Goal: Task Accomplishment & Management: Use online tool/utility

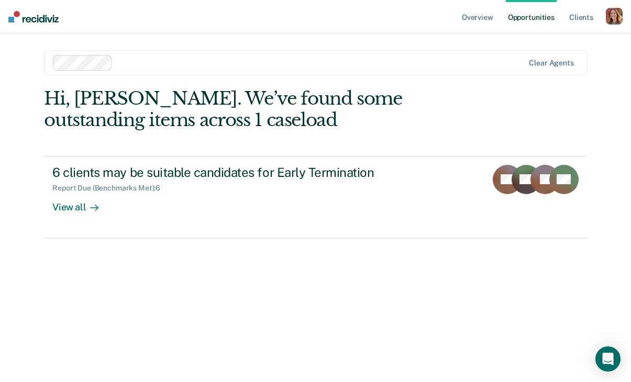
click at [619, 16] on div "button" at bounding box center [614, 16] width 17 height 17
click at [540, 43] on link "Profile" at bounding box center [572, 42] width 84 height 9
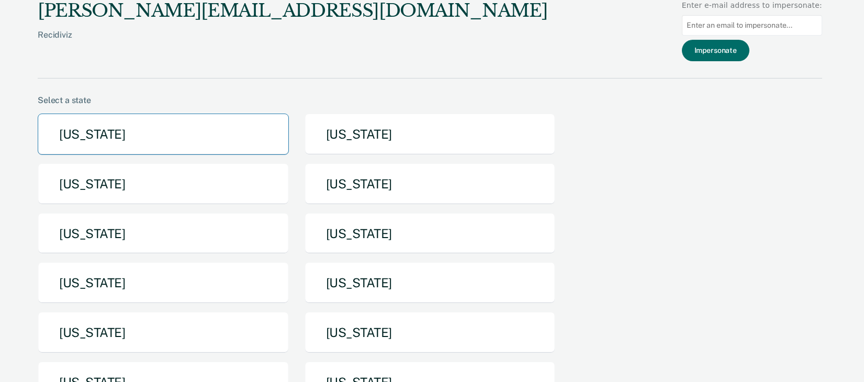
click at [163, 136] on button "[US_STATE]" at bounding box center [163, 134] width 251 height 41
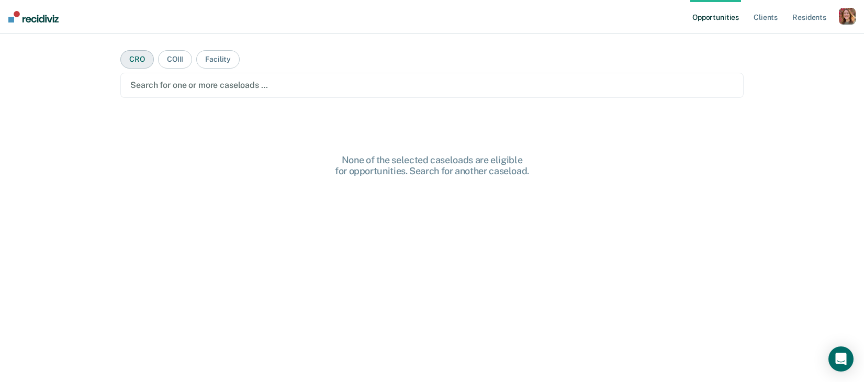
click at [137, 61] on button "CRO" at bounding box center [136, 59] width 33 height 18
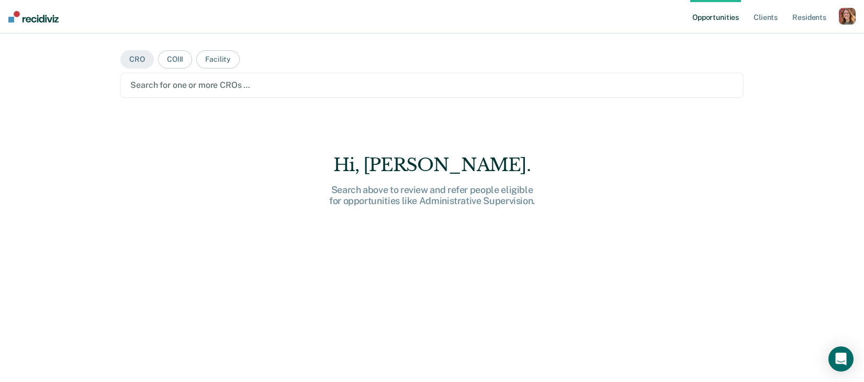
click at [198, 93] on div "Search for one or more CROs …" at bounding box center [431, 85] width 623 height 25
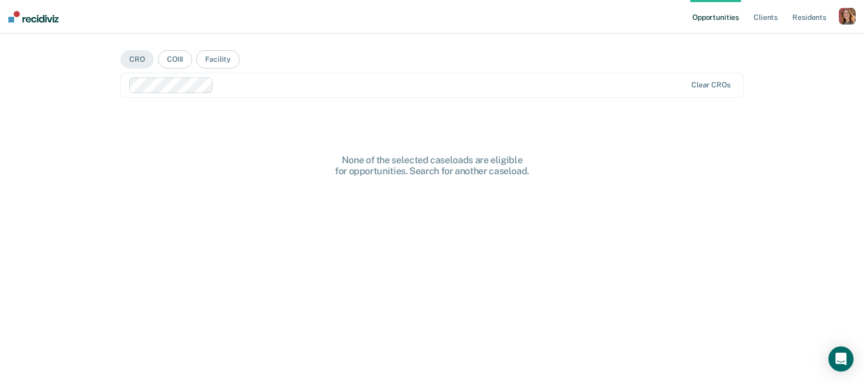
click at [262, 90] on div at bounding box center [452, 85] width 468 height 12
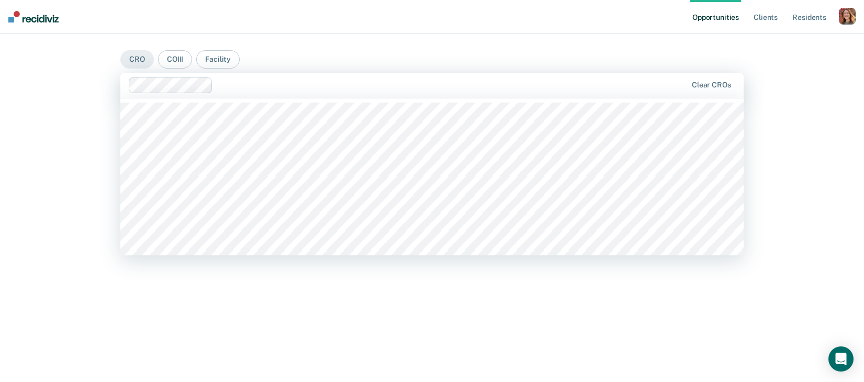
scroll to position [1096, 0]
click at [350, 88] on div at bounding box center [493, 85] width 388 height 12
click at [433, 81] on div at bounding box center [537, 85] width 297 height 12
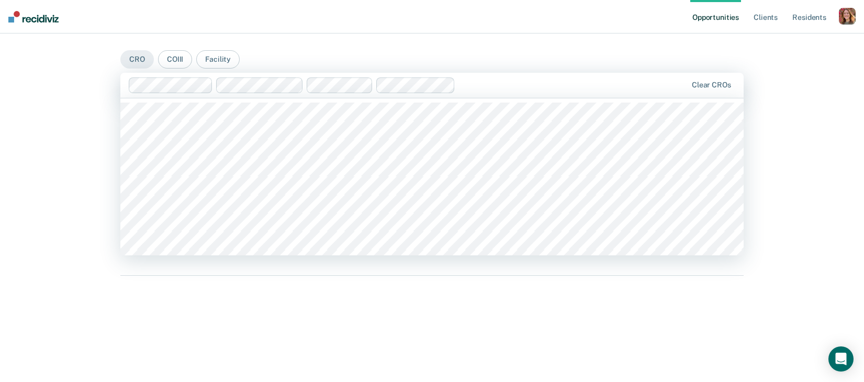
click at [471, 88] on div at bounding box center [573, 85] width 227 height 12
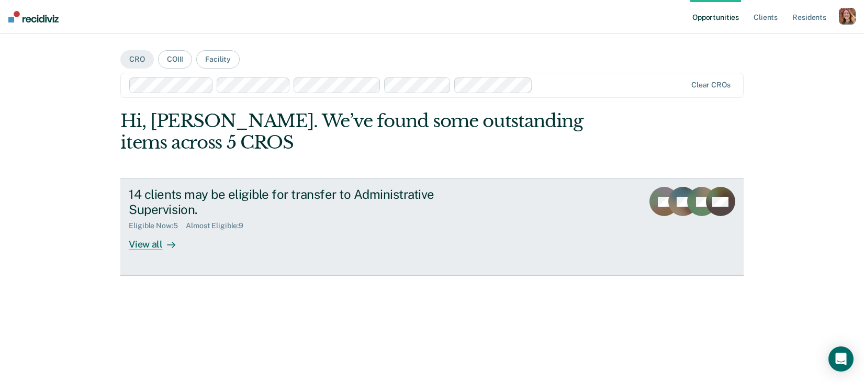
click at [150, 244] on div "View all" at bounding box center [158, 240] width 59 height 20
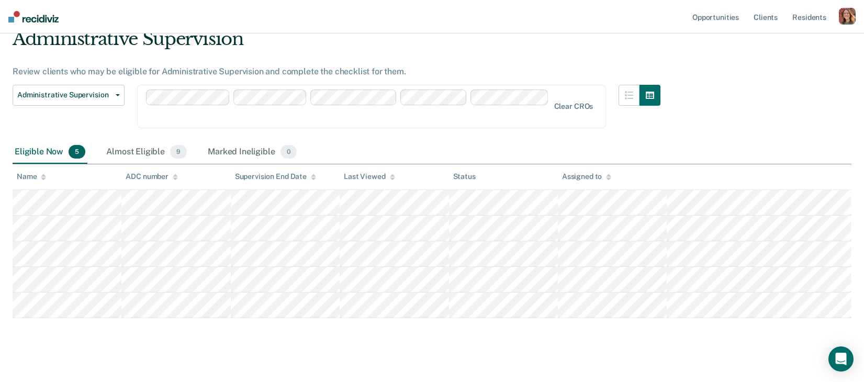
scroll to position [54, 0]
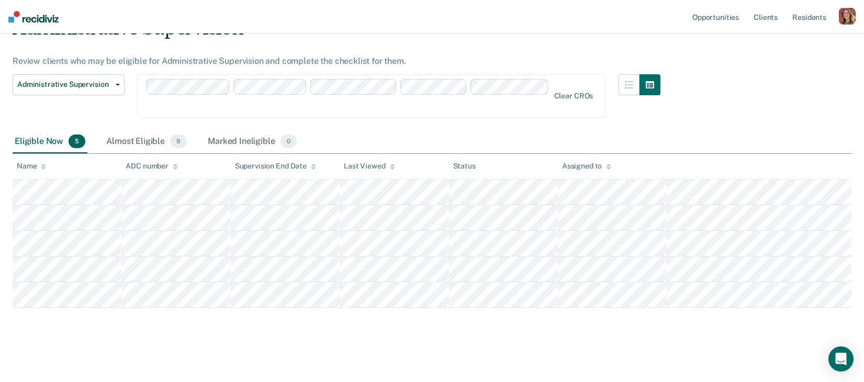
click at [373, 166] on div "Last Viewed" at bounding box center [369, 166] width 51 height 9
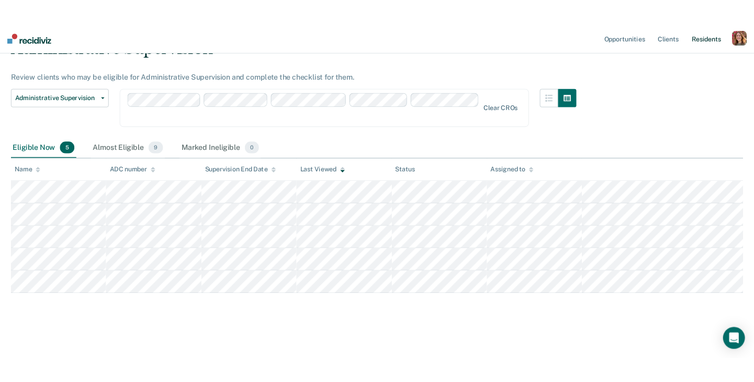
scroll to position [0, 0]
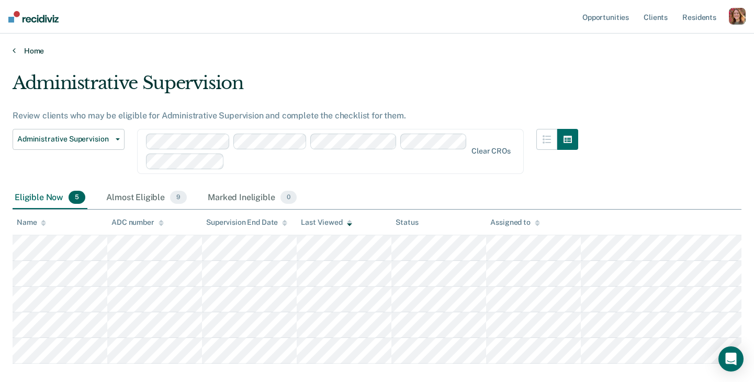
click at [27, 49] on link "Home" at bounding box center [377, 50] width 729 height 9
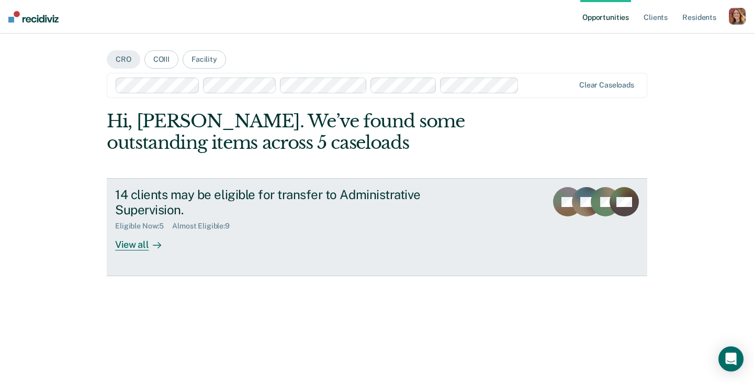
click at [134, 251] on link "14 clients may be eligible for transfer to Administrative Supervision. Eligible…" at bounding box center [377, 227] width 541 height 98
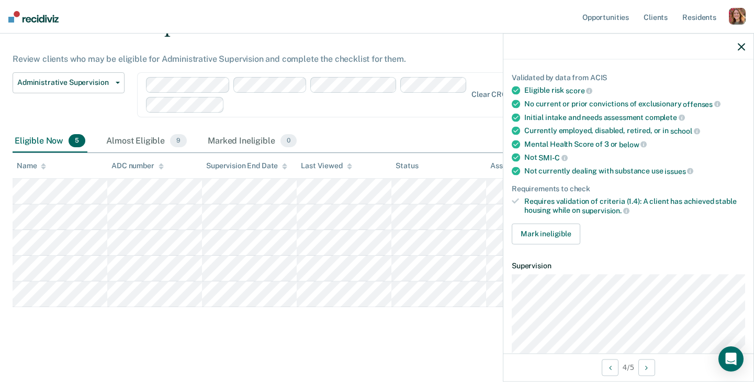
scroll to position [97, 0]
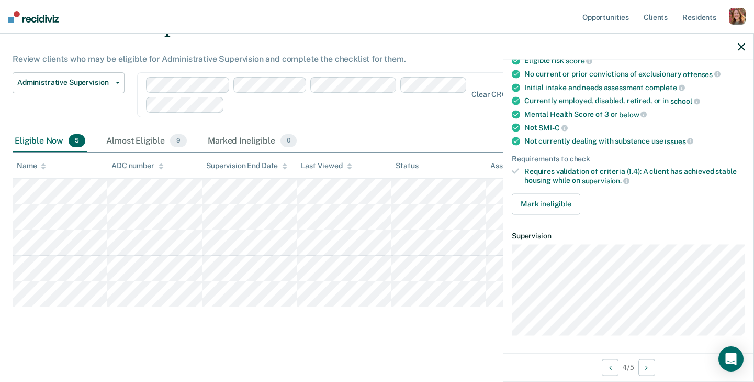
click at [393, 332] on div "Administrative Supervision Review clients who may be eligible for Administrativ…" at bounding box center [377, 176] width 729 height 321
click at [736, 46] on div at bounding box center [628, 46] width 250 height 26
click at [746, 48] on div at bounding box center [628, 46] width 250 height 26
click at [742, 47] on icon "button" at bounding box center [741, 46] width 7 height 7
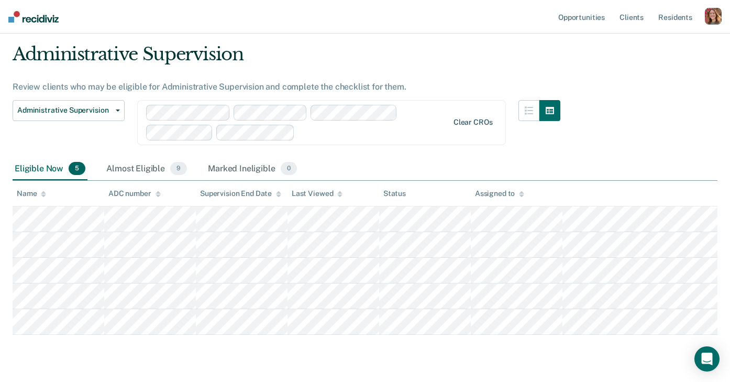
scroll to position [45, 0]
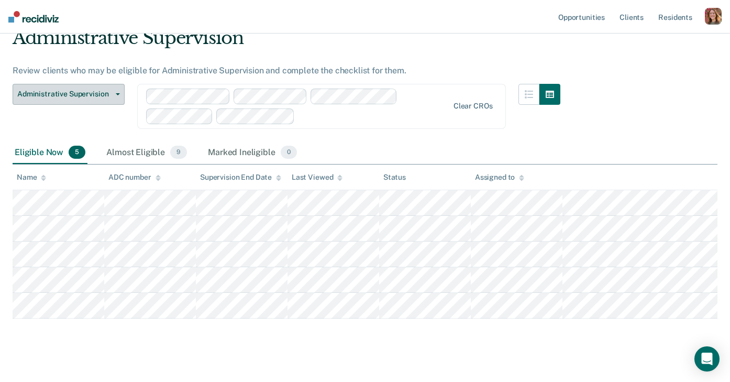
click at [54, 97] on span "Administrative Supervision" at bounding box center [64, 93] width 94 height 9
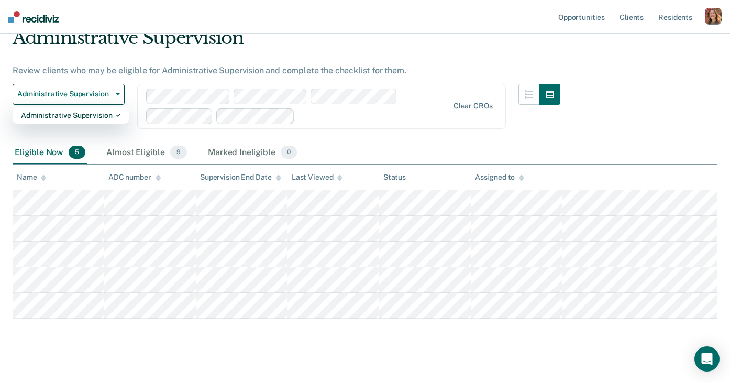
click at [51, 129] on div "Administrative Supervision Administrative Supervision" at bounding box center [69, 113] width 112 height 58
click at [116, 95] on button "Administrative Supervision" at bounding box center [69, 94] width 112 height 21
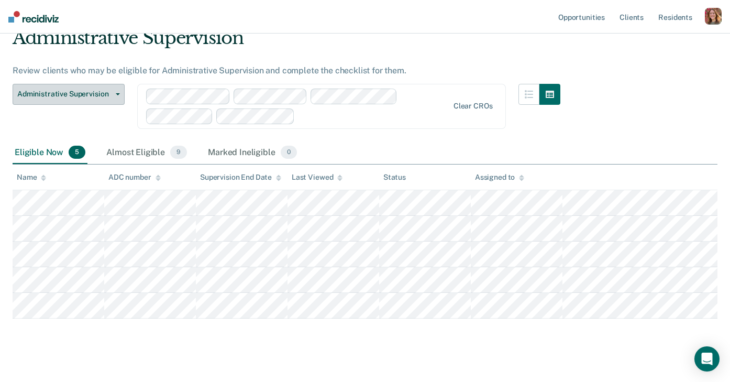
click at [120, 92] on button "Administrative Supervision" at bounding box center [69, 94] width 112 height 21
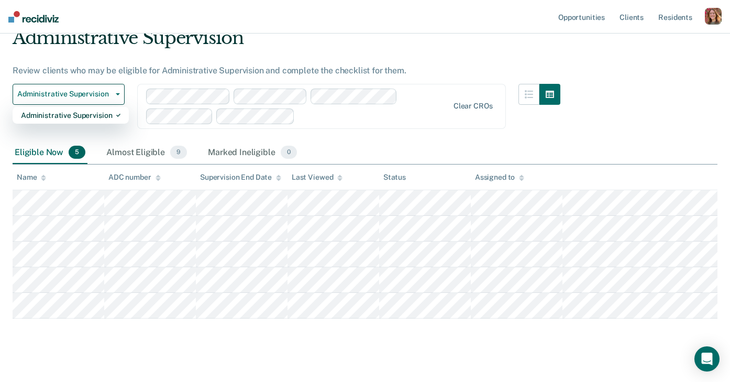
click at [120, 131] on div "Administrative Supervision Administrative Supervision" at bounding box center [69, 113] width 112 height 58
click at [526, 91] on icon "button" at bounding box center [528, 94] width 8 height 8
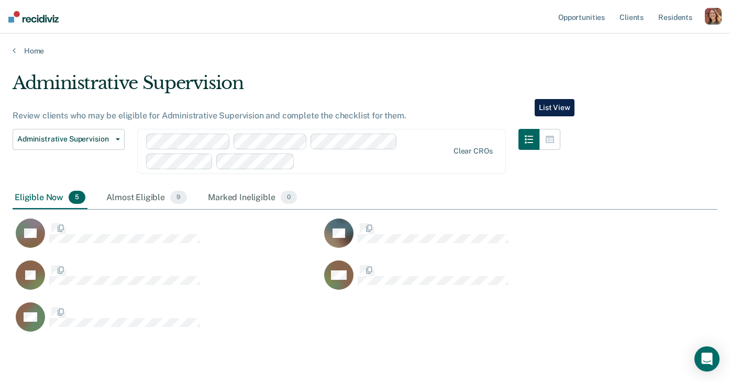
scroll to position [267, 704]
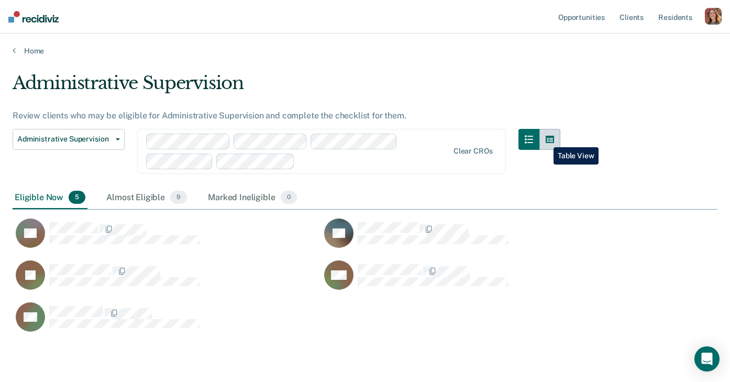
click at [545, 139] on icon "button" at bounding box center [549, 139] width 8 height 7
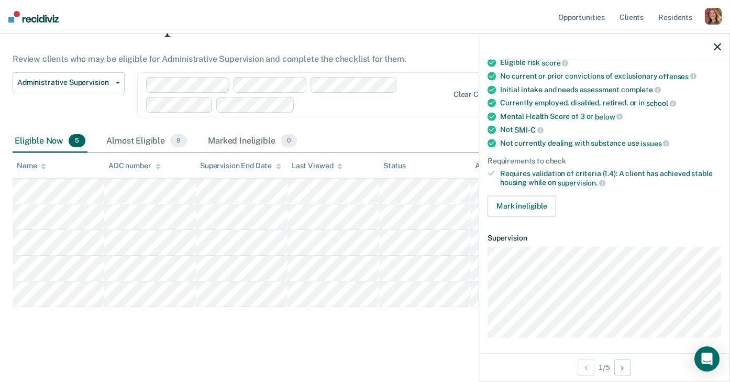
scroll to position [97, 0]
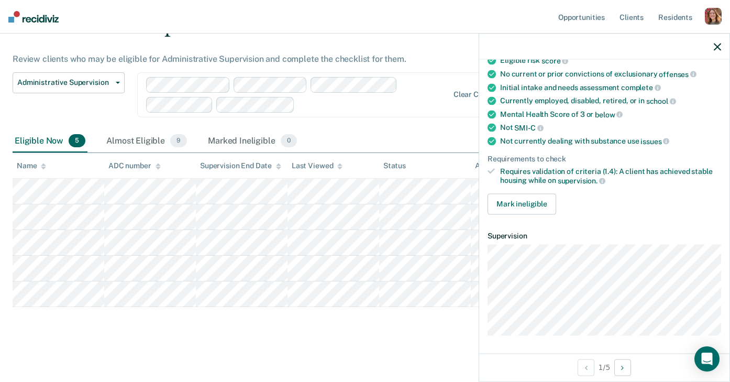
click at [52, 341] on main "Administrative Supervision Review clients who may be eligible for Administrativ…" at bounding box center [365, 189] width 730 height 380
click at [622, 367] on icon "Next Opportunity" at bounding box center [622, 366] width 3 height 7
click at [623, 370] on icon "Next Opportunity" at bounding box center [622, 366] width 3 height 7
click at [586, 371] on button "Previous Opportunity" at bounding box center [585, 366] width 17 height 17
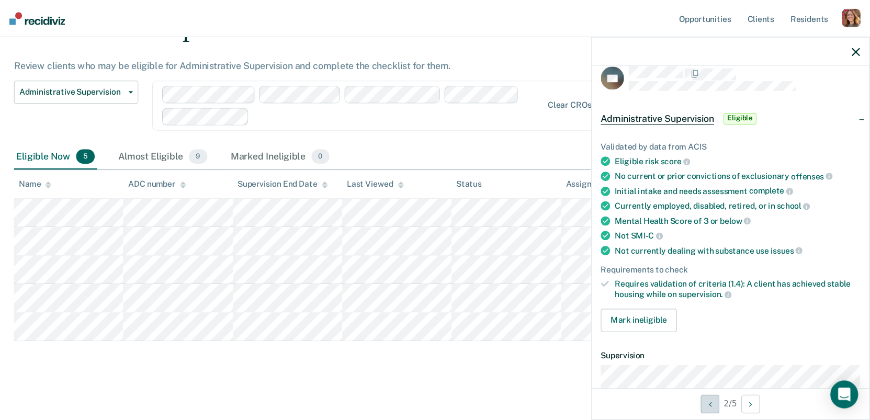
scroll to position [12, 0]
